Goal: Go to known website: Go to known website

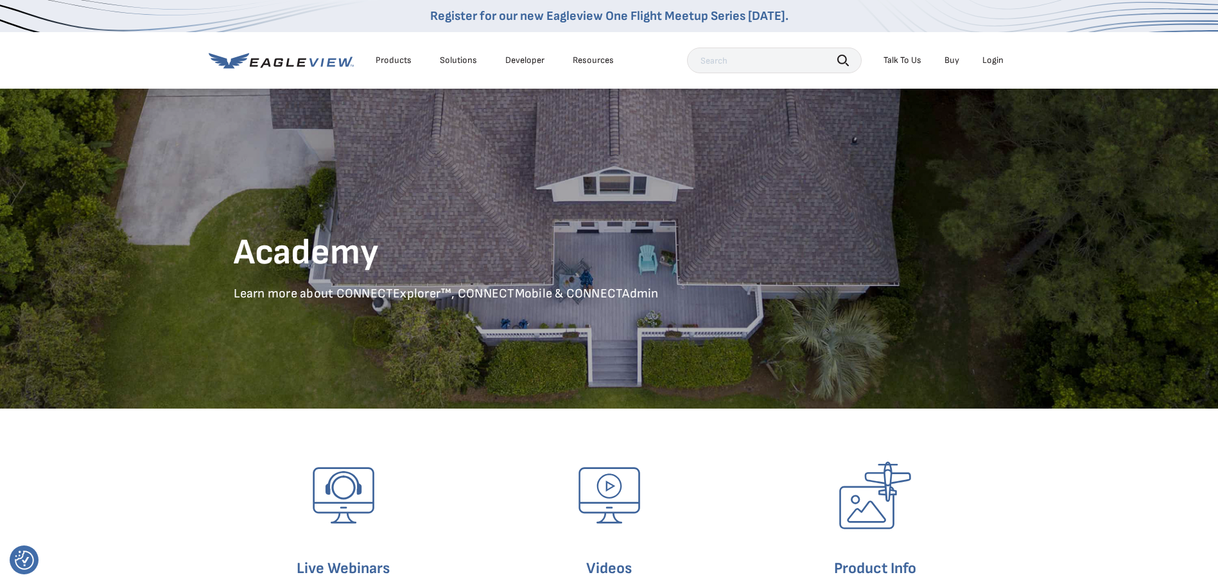
click at [986, 56] on div "Login" at bounding box center [993, 61] width 21 height 12
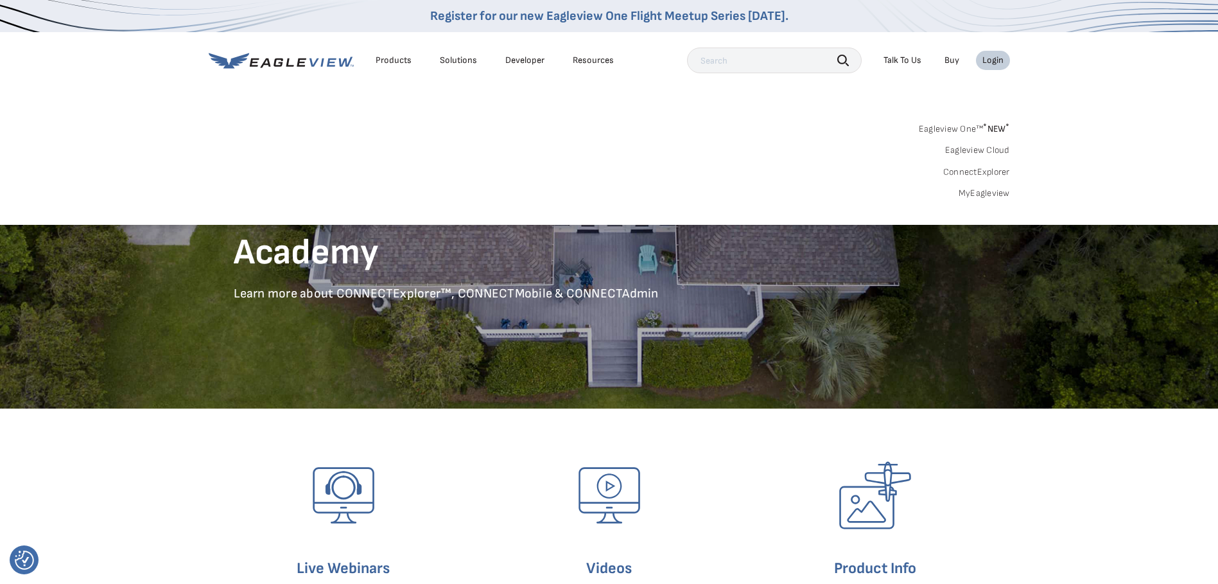
click at [994, 62] on div "Login" at bounding box center [993, 61] width 21 height 12
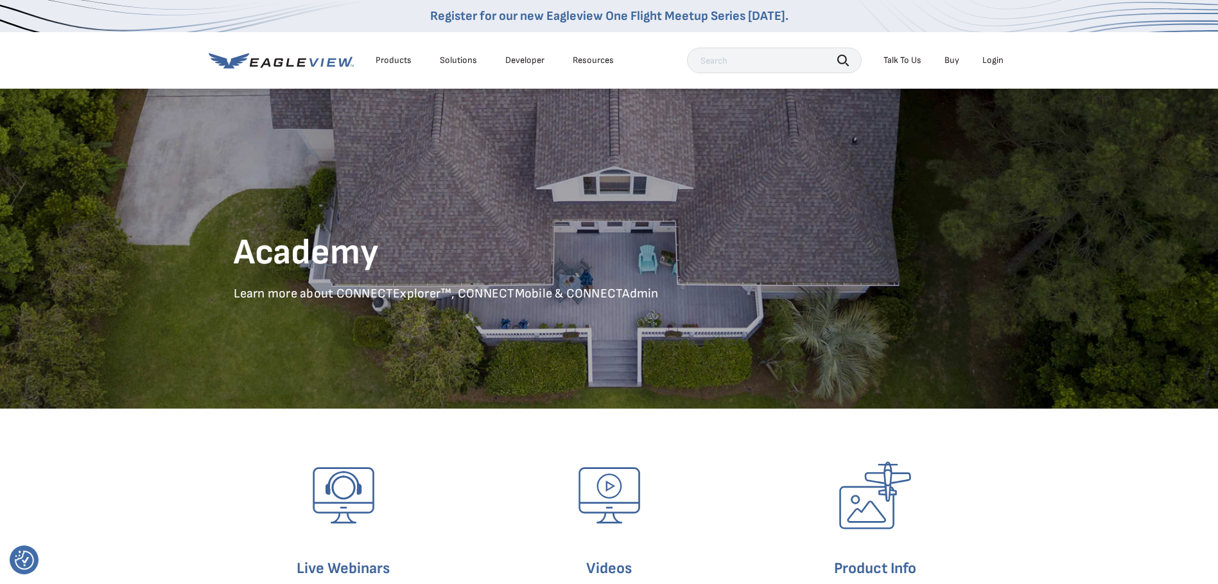
click at [994, 62] on div "Login" at bounding box center [993, 61] width 21 height 12
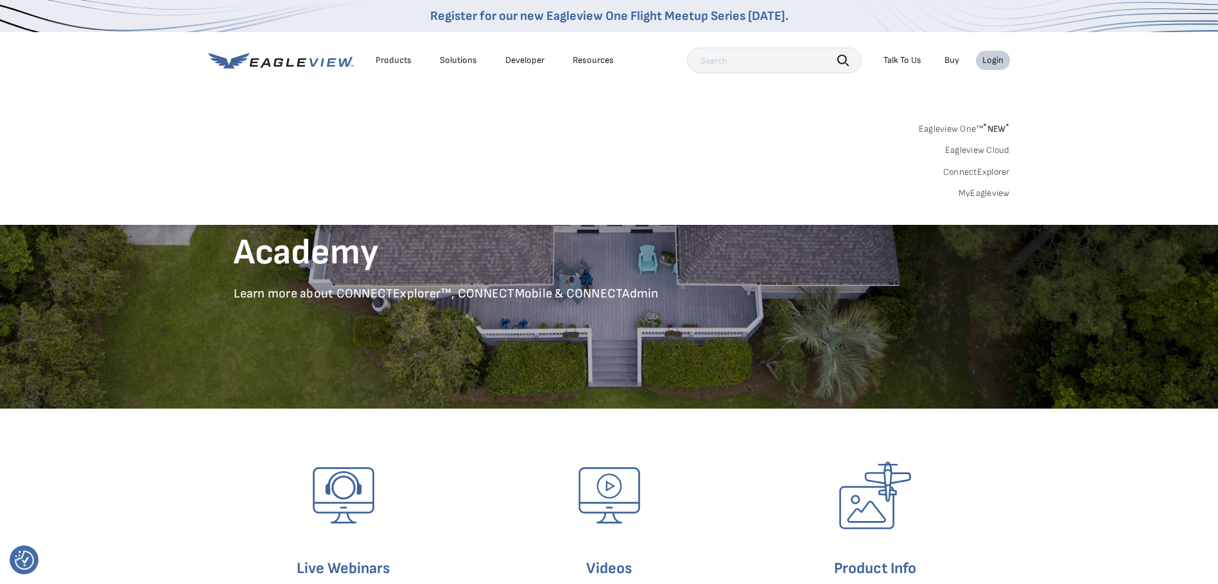
click at [958, 125] on link "Eagleview One™ * NEW *" at bounding box center [964, 126] width 91 height 15
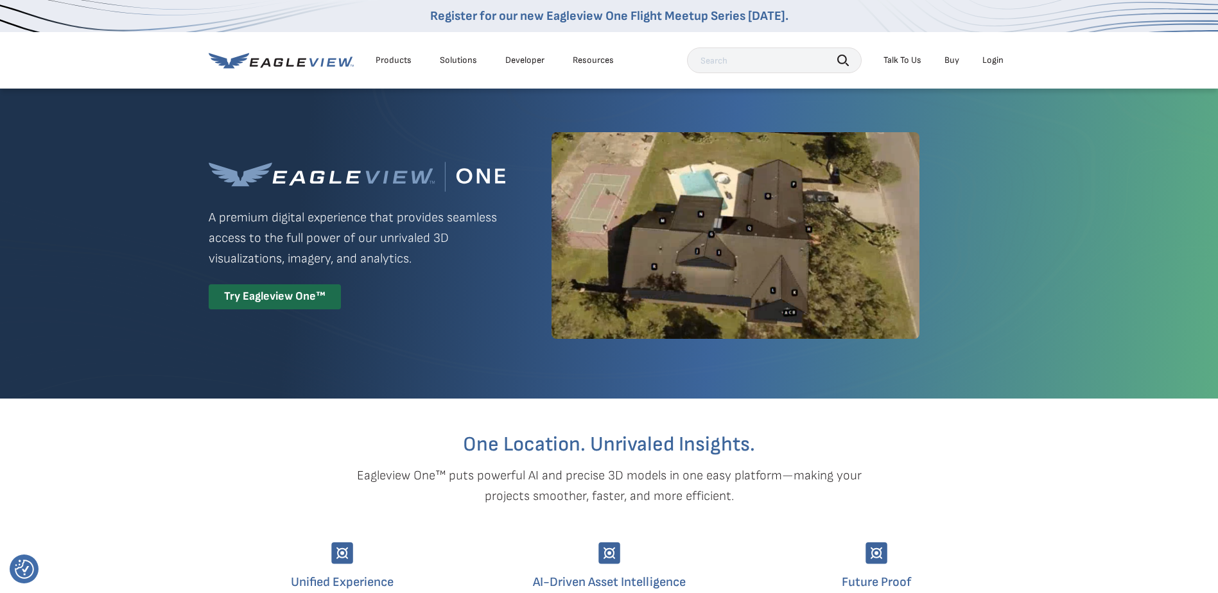
click at [985, 62] on div "Login" at bounding box center [993, 61] width 21 height 12
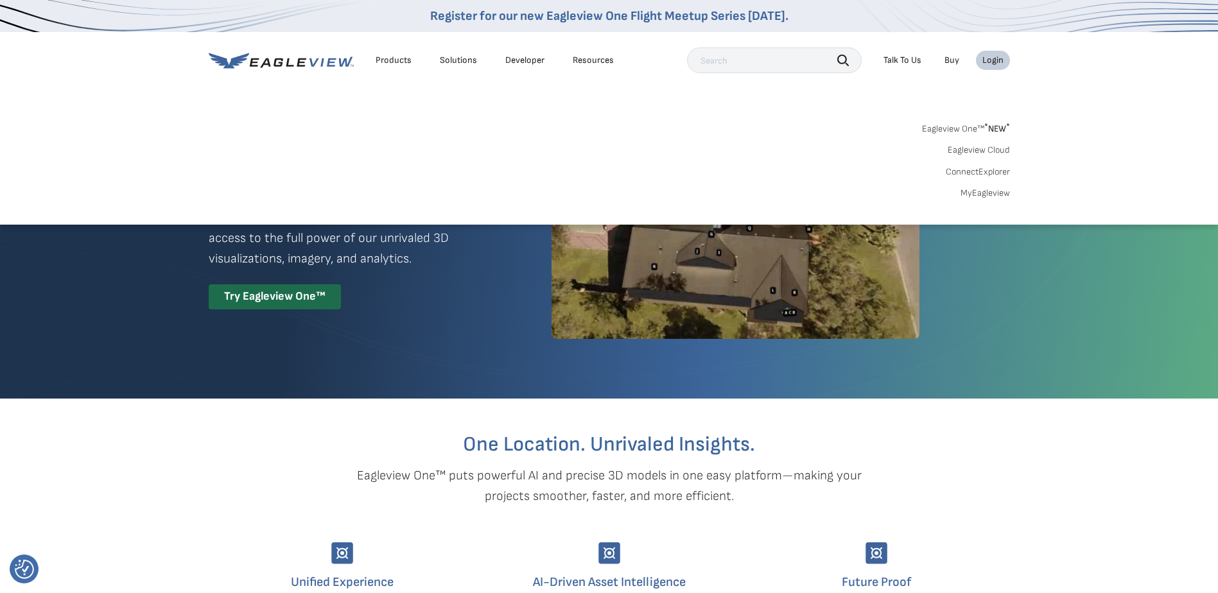
click at [991, 171] on link "ConnectExplorer" at bounding box center [978, 172] width 64 height 12
